Goal: Information Seeking & Learning: Learn about a topic

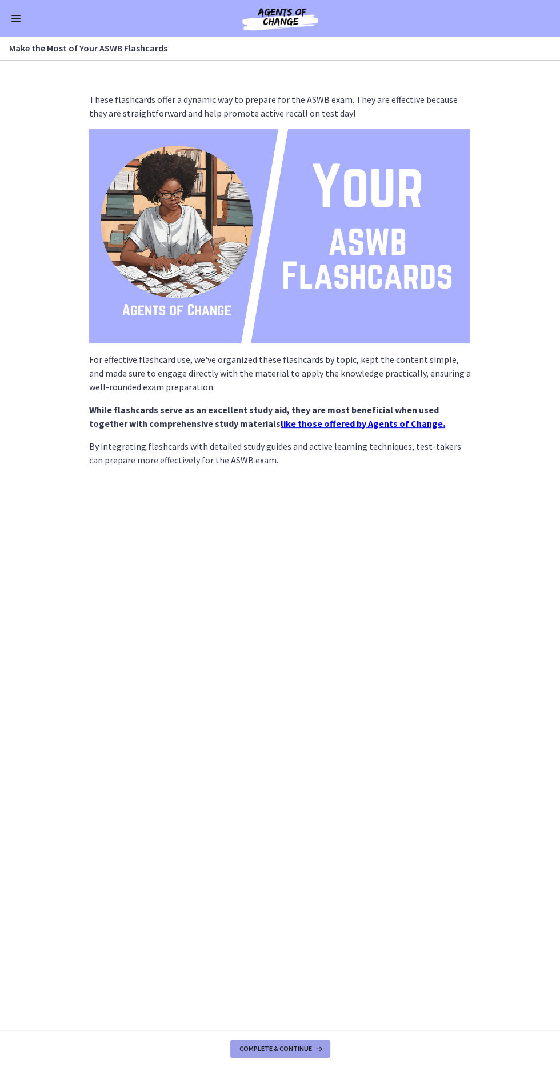
click at [242, 1051] on span "Complete & continue" at bounding box center [275, 1048] width 73 height 9
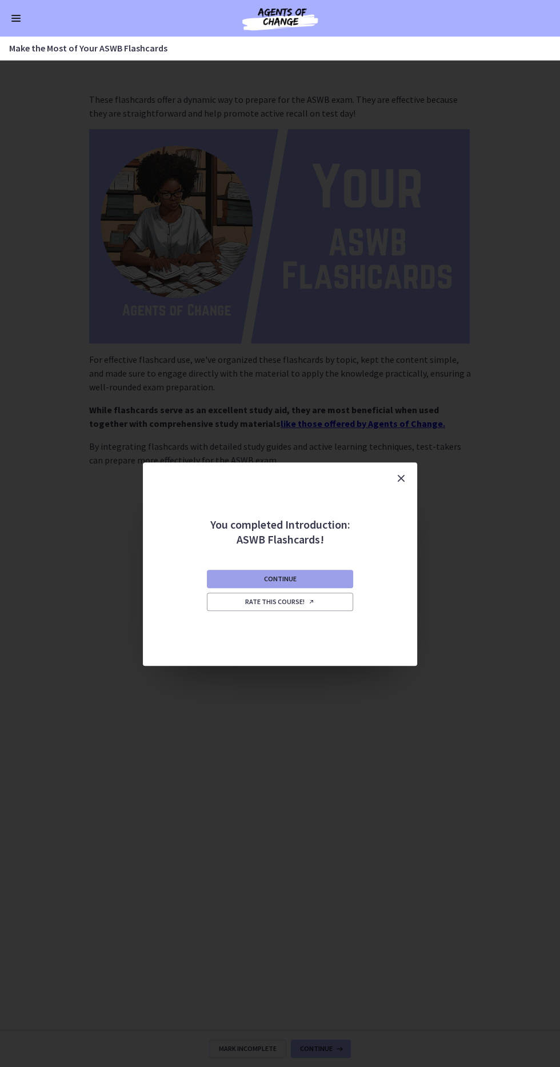
click at [225, 578] on button "Continue" at bounding box center [280, 579] width 146 height 18
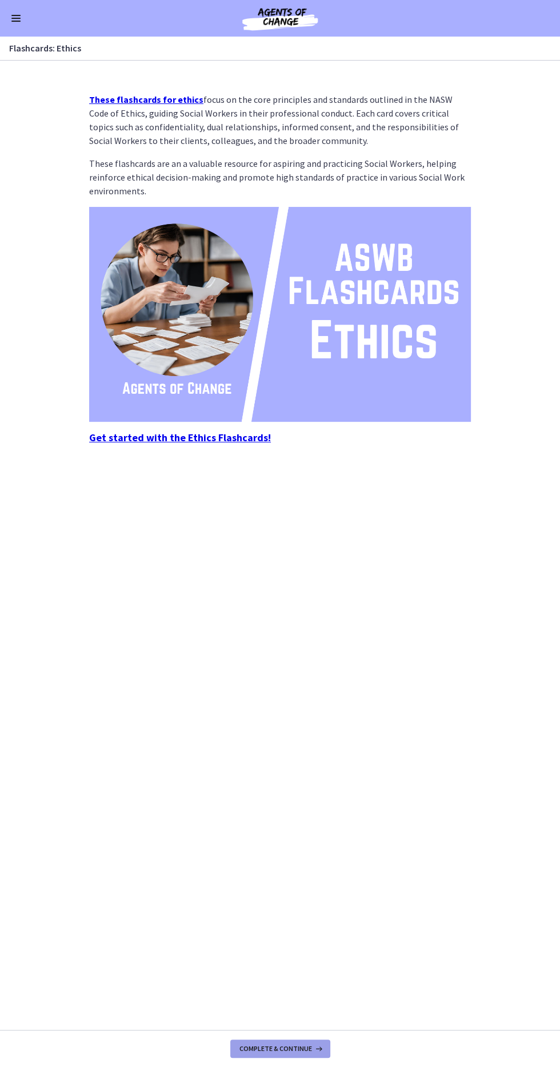
click at [242, 1050] on span "Complete & continue" at bounding box center [275, 1048] width 73 height 9
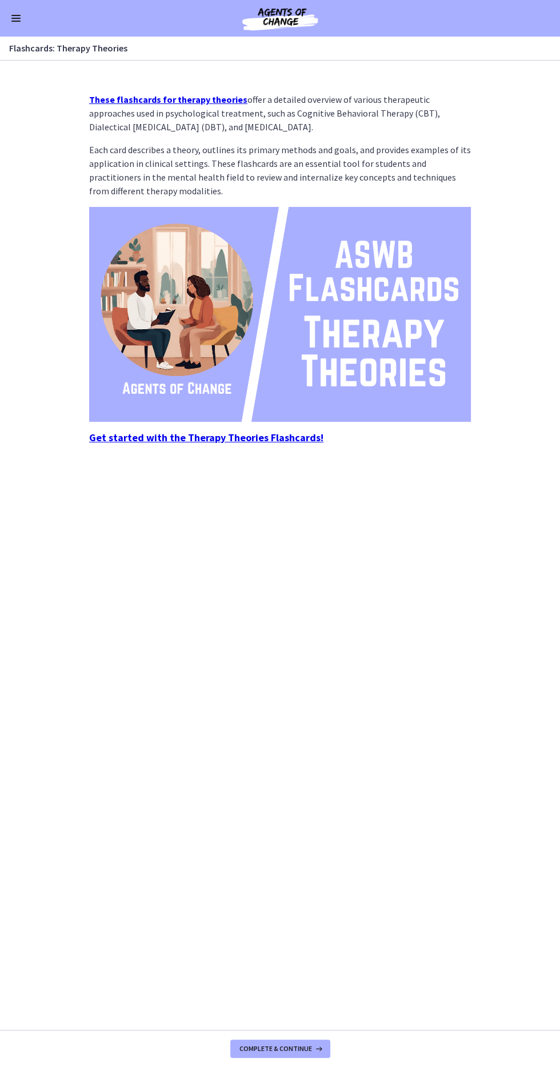
click at [10, 18] on button "Enable menu" at bounding box center [16, 18] width 14 height 14
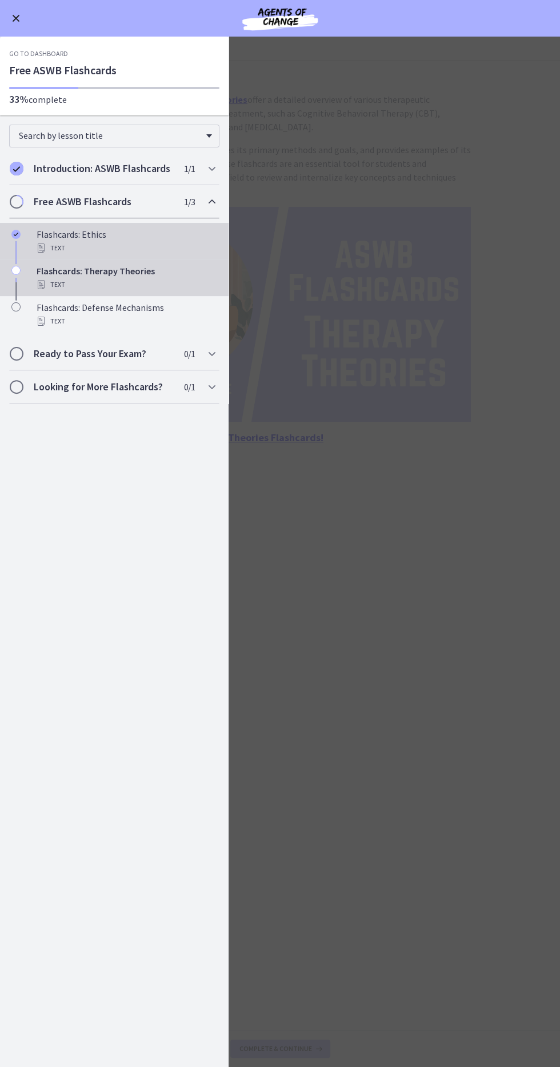
click at [37, 241] on div "Text" at bounding box center [126, 248] width 178 height 14
